Goal: Task Accomplishment & Management: Complete application form

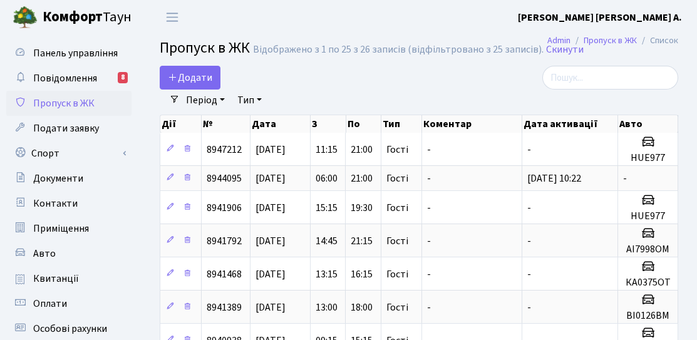
select select "25"
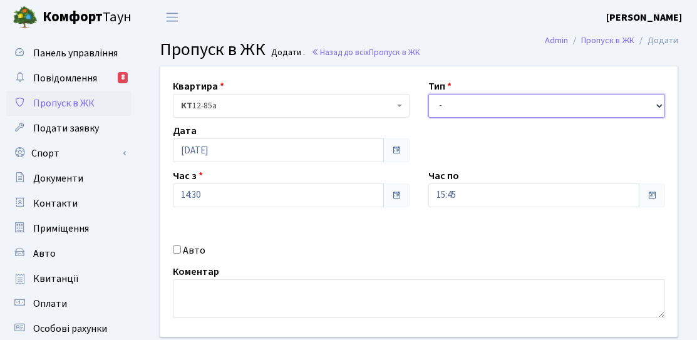
drag, startPoint x: 465, startPoint y: 105, endPoint x: 464, endPoint y: 112, distance: 6.4
click at [465, 105] on select "- Доставка Таксі Гості Сервіс" at bounding box center [547, 106] width 237 height 24
select select "3"
click at [429, 94] on select "- Доставка Таксі Гості Сервіс" at bounding box center [547, 106] width 237 height 24
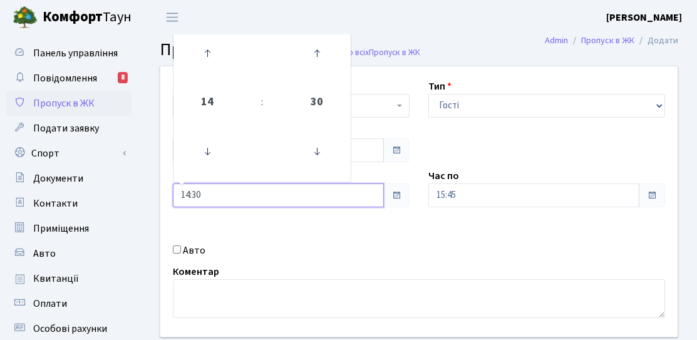
click at [246, 200] on input "14:30" at bounding box center [278, 196] width 211 height 24
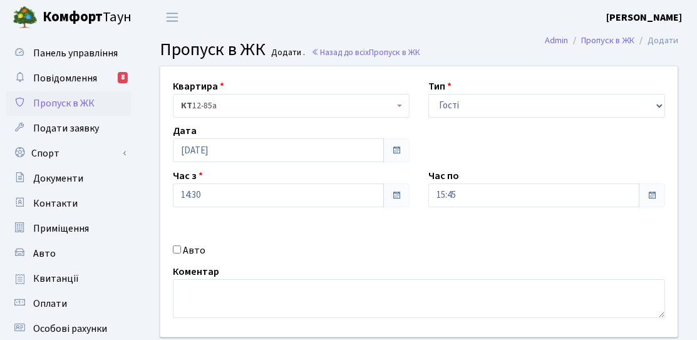
click at [375, 239] on div "Квартира <b>КТ</b>&nbsp;&nbsp;&nbsp;&nbsp;12-85а КТ 12-85а Тип - Доставка Таксі…" at bounding box center [419, 201] width 536 height 271
click at [556, 192] on input "15:45" at bounding box center [534, 196] width 211 height 24
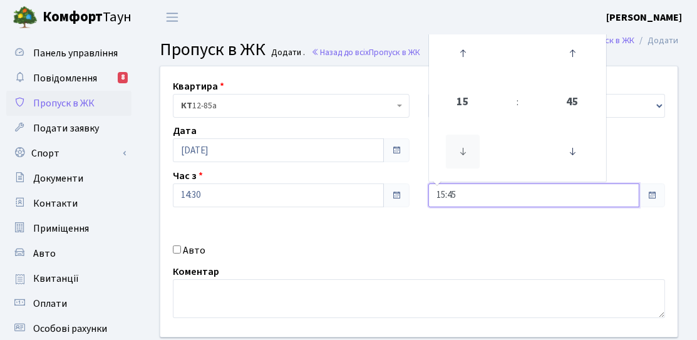
click at [467, 153] on icon at bounding box center [463, 152] width 34 height 34
click at [467, 152] on icon at bounding box center [463, 152] width 34 height 34
click at [469, 70] on icon at bounding box center [463, 53] width 34 height 34
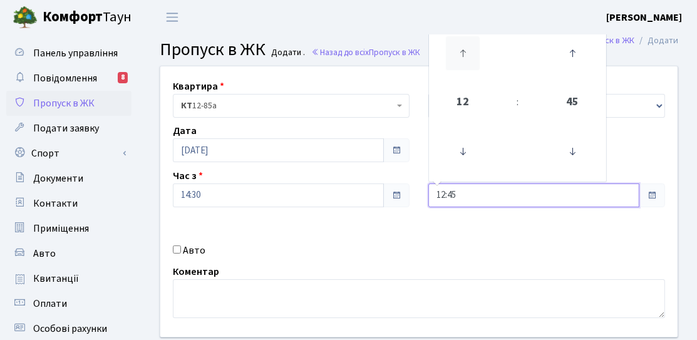
click at [469, 70] on icon at bounding box center [463, 53] width 34 height 34
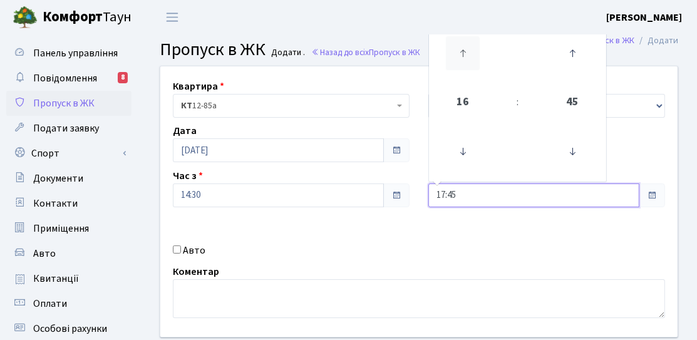
click at [469, 70] on icon at bounding box center [463, 53] width 34 height 34
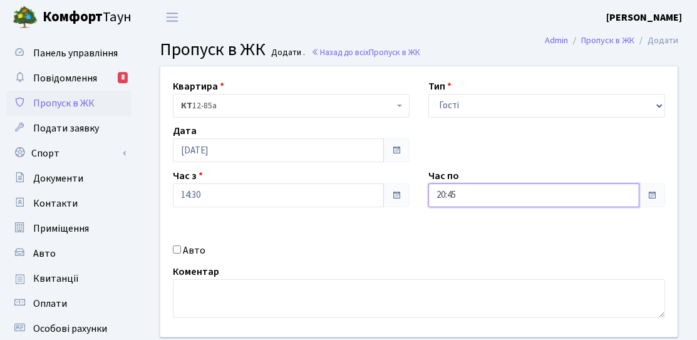
click at [462, 194] on input "20:45" at bounding box center [534, 196] width 211 height 24
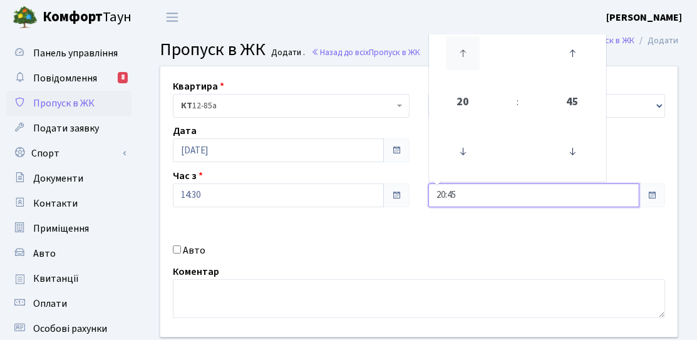
click at [464, 63] on icon at bounding box center [463, 53] width 34 height 34
click at [462, 135] on icon at bounding box center [463, 152] width 34 height 34
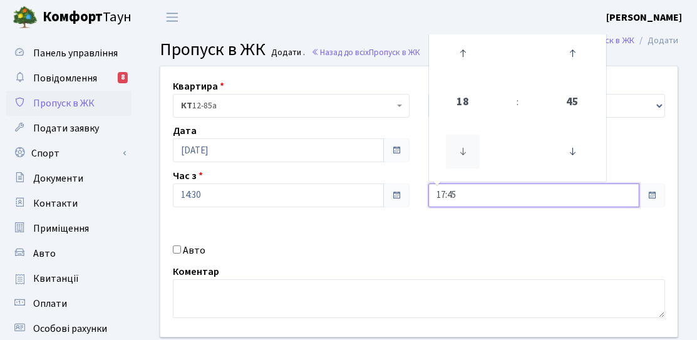
click at [462, 135] on icon at bounding box center [463, 152] width 34 height 34
click at [476, 73] on link at bounding box center [463, 53] width 37 height 45
type input "17:45"
click at [412, 235] on div "Квартира <b>КТ</b>&nbsp;&nbsp;&nbsp;&nbsp;12-85а КТ 12-85а Тип - Доставка Таксі…" at bounding box center [419, 201] width 536 height 271
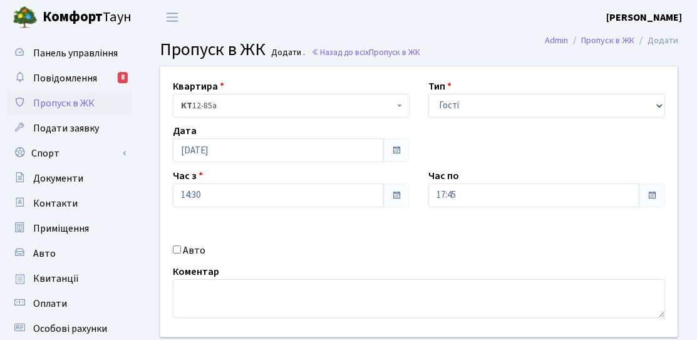
click at [174, 246] on input "Авто" at bounding box center [177, 250] width 8 height 8
checkbox input "true"
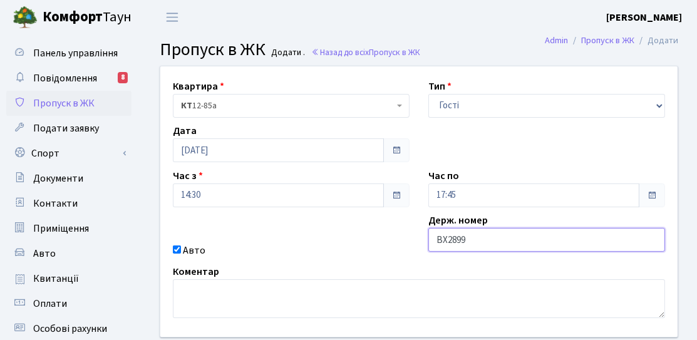
type input "BX2899"
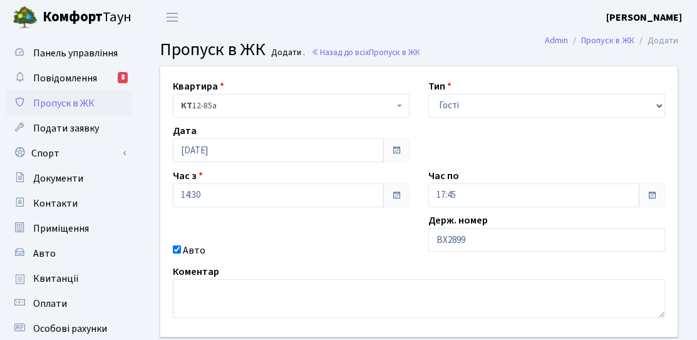
click at [377, 257] on div "Авто" at bounding box center [292, 250] width 256 height 15
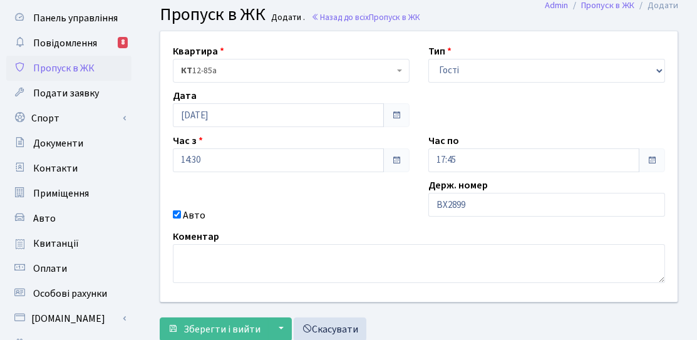
scroll to position [63, 0]
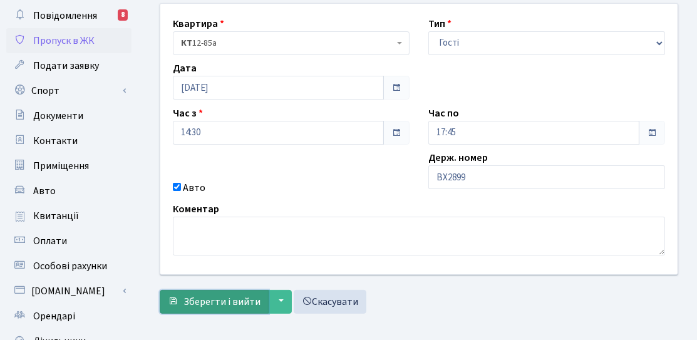
click at [188, 296] on span "Зберегти і вийти" at bounding box center [222, 302] width 77 height 14
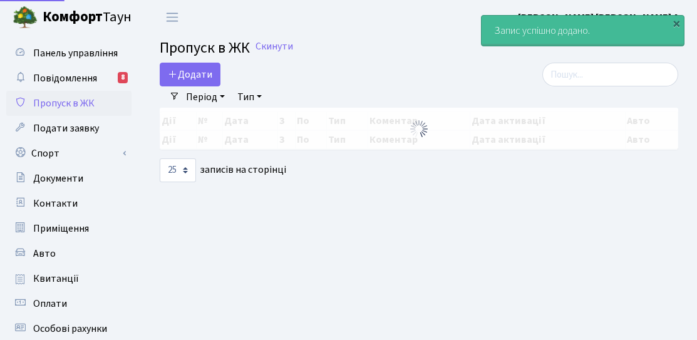
select select "25"
